Goal: Transaction & Acquisition: Purchase product/service

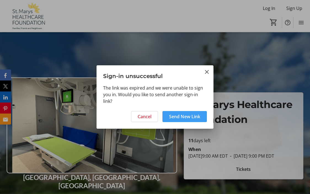
click at [178, 117] on span "Send New Link" at bounding box center [184, 116] width 31 height 7
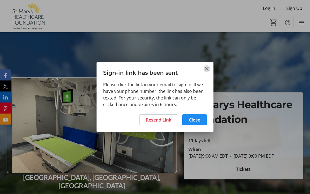
click at [208, 70] on mat-icon "Close" at bounding box center [207, 68] width 7 height 7
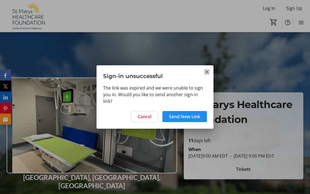
click at [208, 72] on mat-icon "Close" at bounding box center [207, 72] width 7 height 7
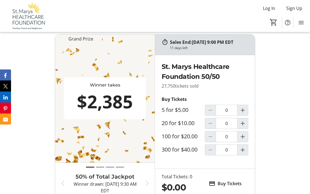
scroll to position [200, 0]
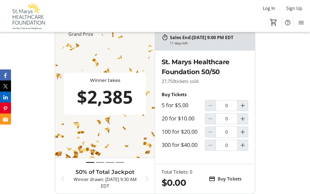
click at [209, 123] on div at bounding box center [210, 118] width 11 height 11
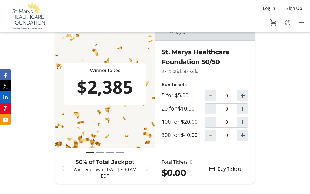
scroll to position [211, 0]
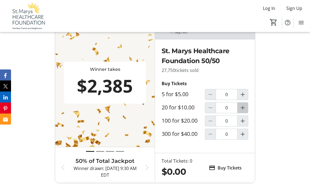
click at [242, 111] on mat-icon "Increment by one" at bounding box center [243, 108] width 7 height 7
type input "1"
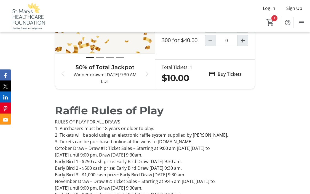
scroll to position [305, 0]
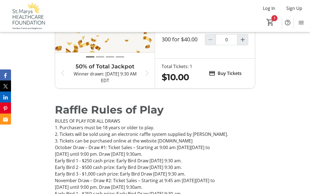
click at [231, 77] on span "Buy Tickets" at bounding box center [230, 73] width 24 height 7
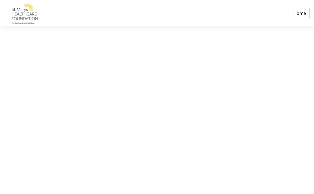
select select "CA"
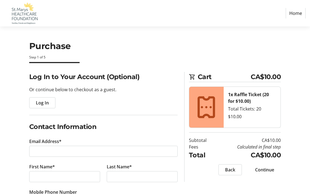
click at [50, 103] on span "button" at bounding box center [43, 102] width 26 height 13
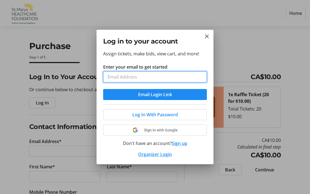
click at [126, 77] on input "Enter your email to get started" at bounding box center [155, 76] width 104 height 11
type input "[EMAIL_ADDRESS][DOMAIN_NAME]"
click at [155, 95] on button "Email Login Link" at bounding box center [155, 94] width 104 height 11
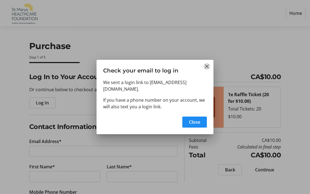
click at [207, 69] on mat-icon "Close" at bounding box center [207, 66] width 7 height 7
